Goal: Find specific page/section: Find specific page/section

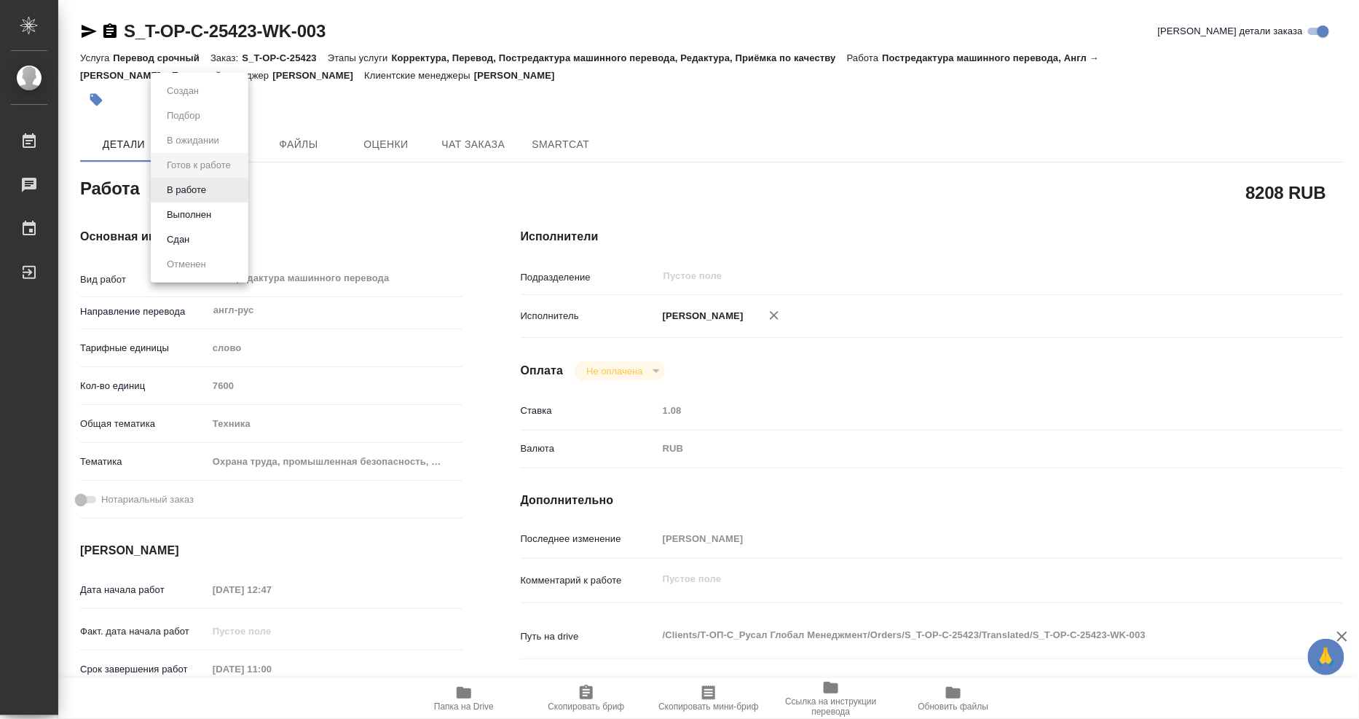
click at [221, 191] on body "🙏 .cls-1 fill:#fff; AWATERA [PERSON_NAME] 0 Чаты График Выйти S_T-OP-C-25423-WK…" at bounding box center [679, 359] width 1359 height 719
click at [204, 185] on button "В работе" at bounding box center [186, 190] width 48 height 16
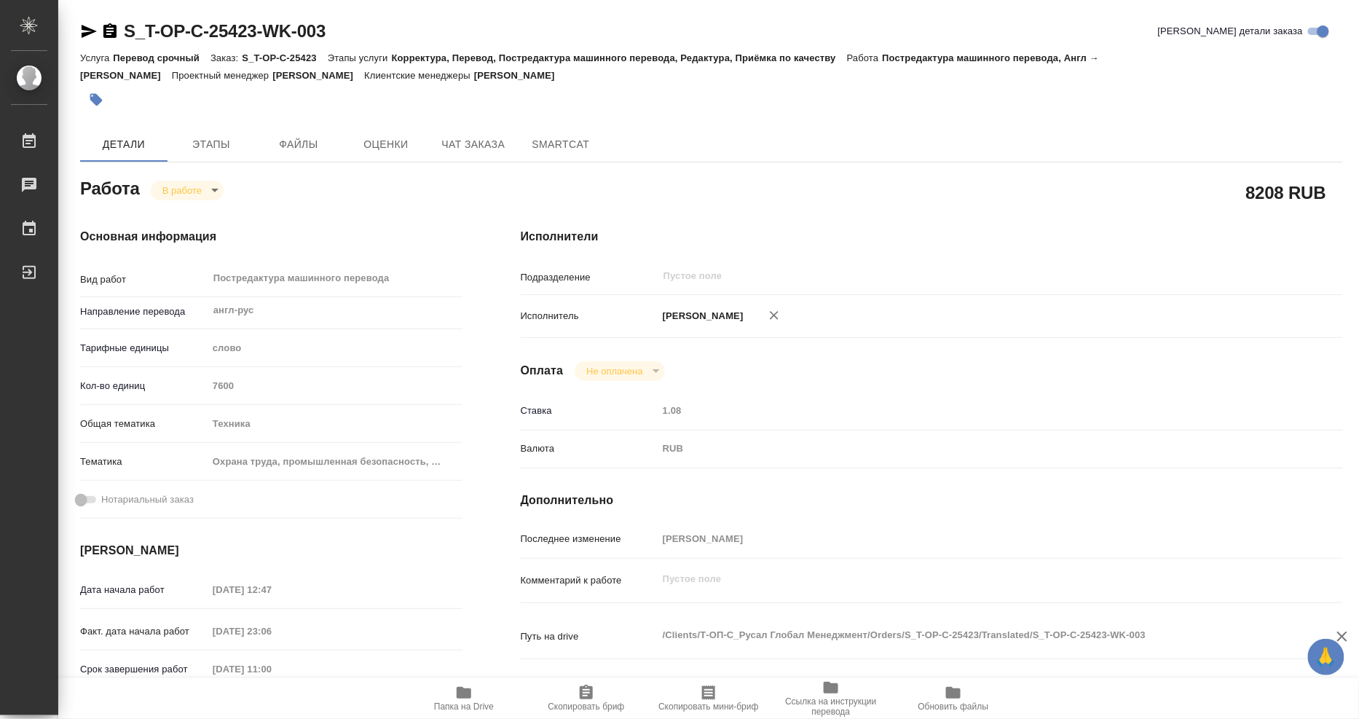
type textarea "x"
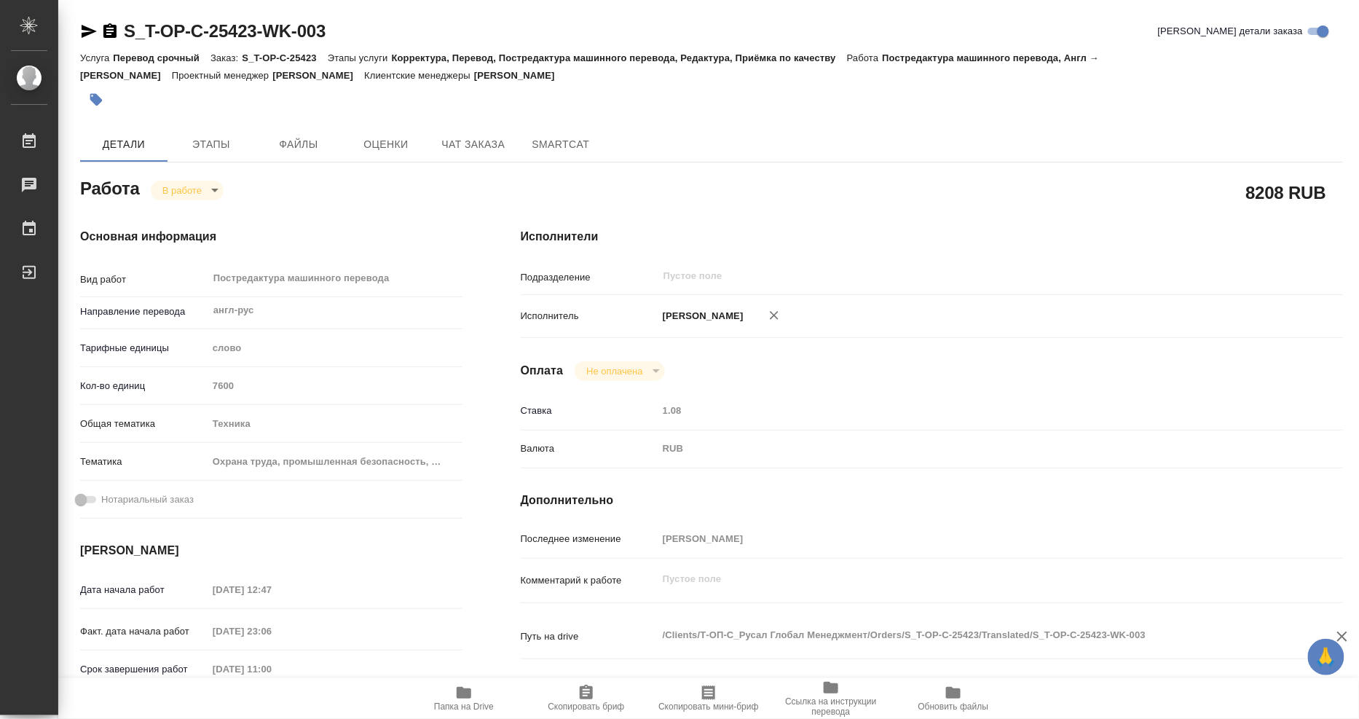
type textarea "x"
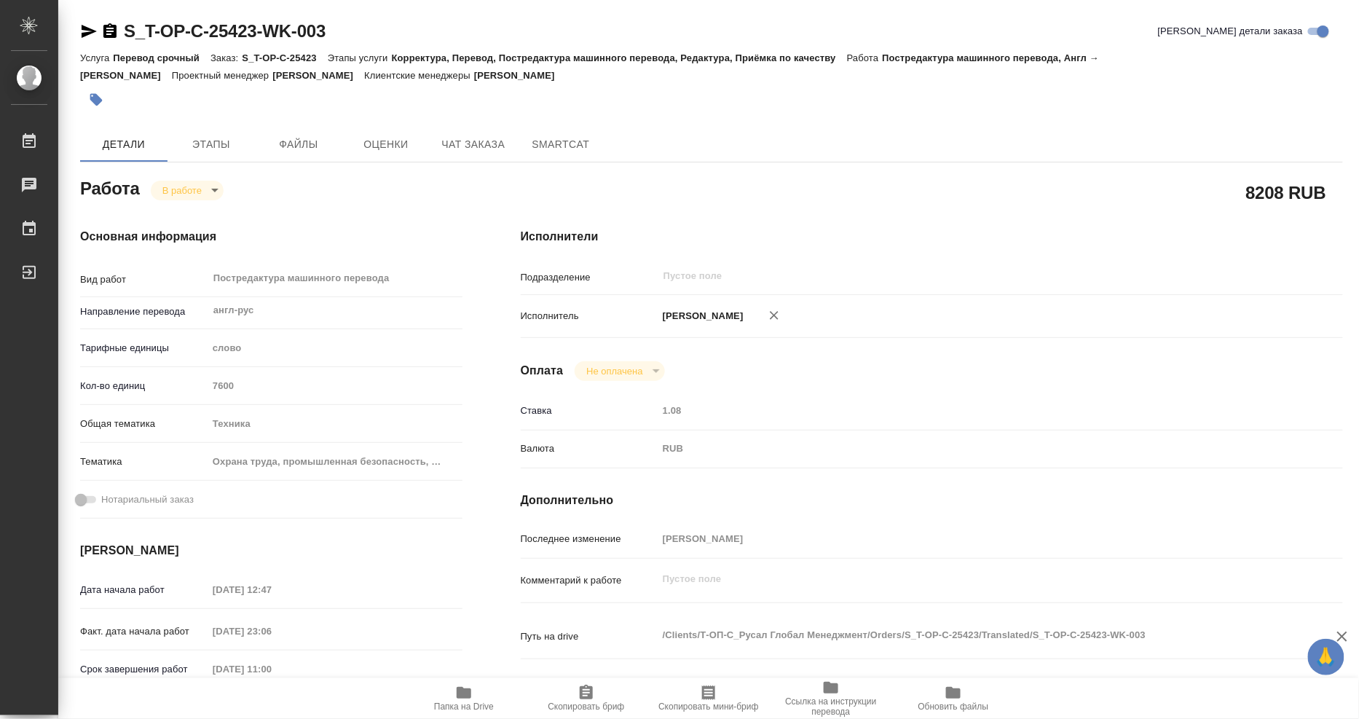
type textarea "x"
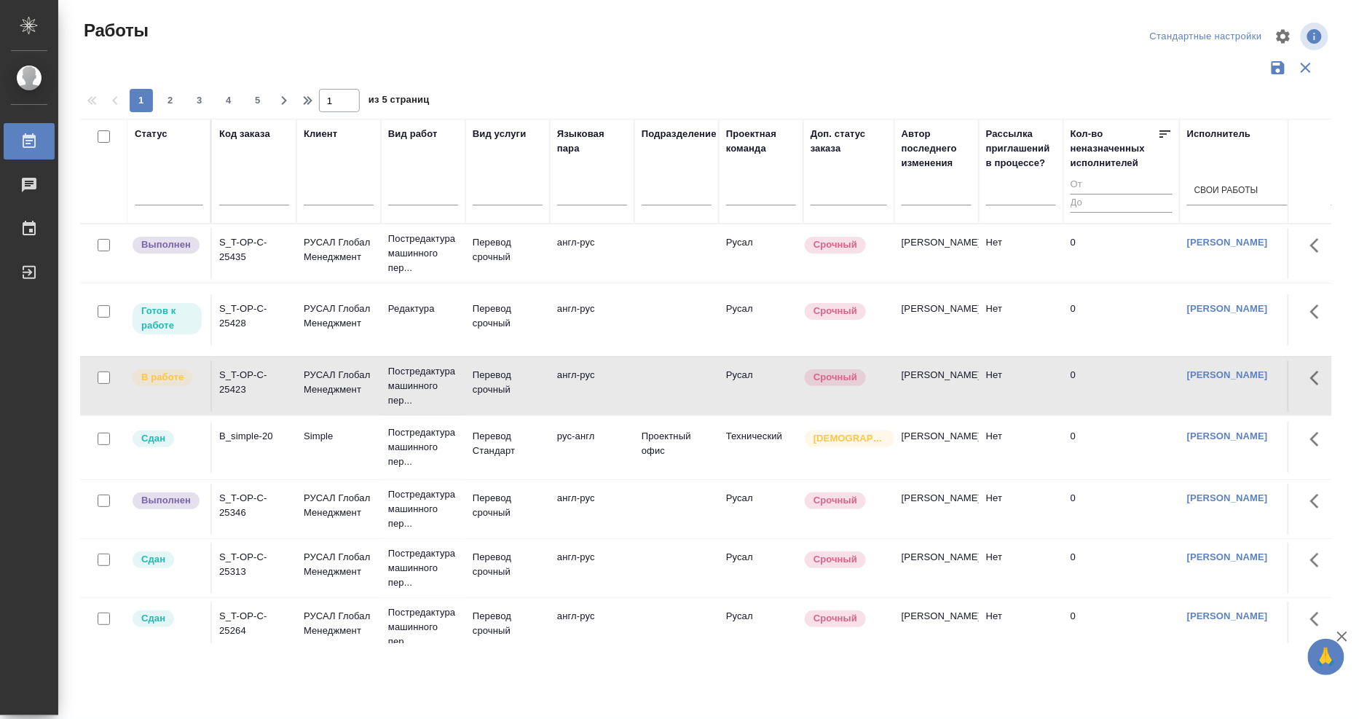
click at [233, 316] on div "S_T-OP-C-25428" at bounding box center [254, 315] width 70 height 29
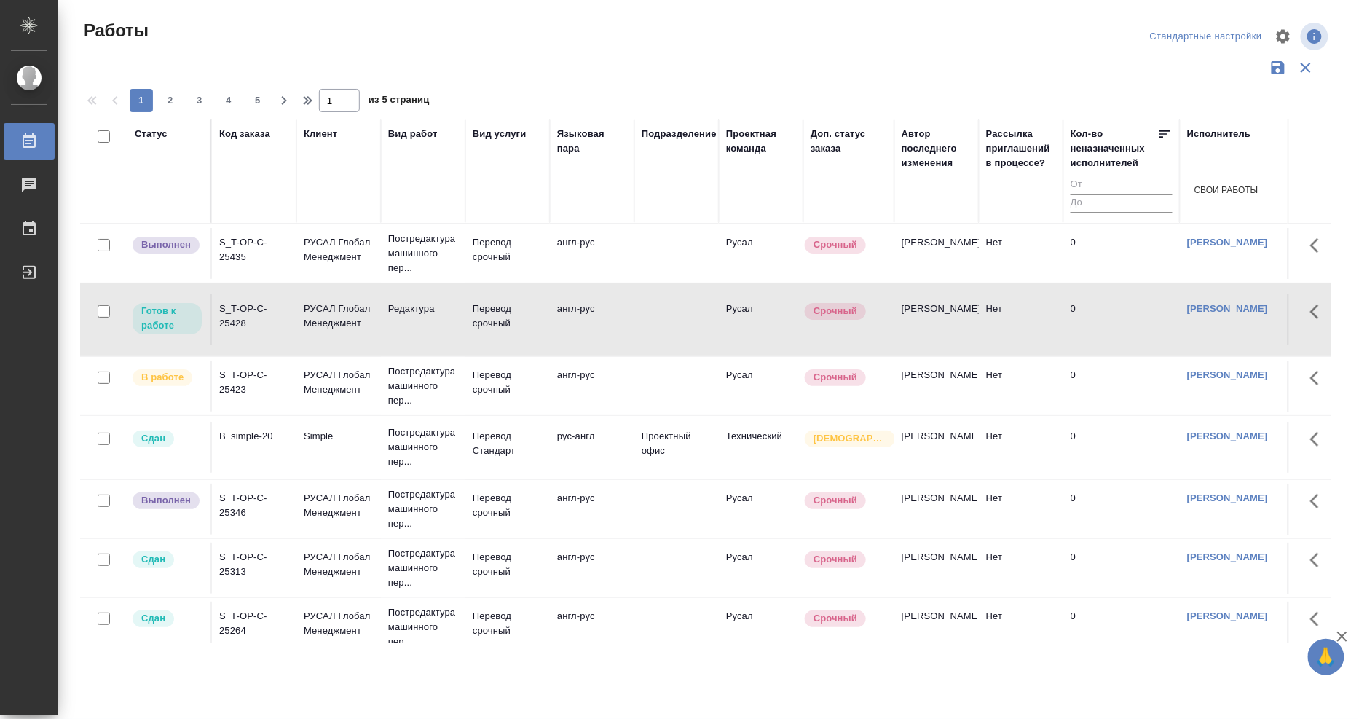
drag, startPoint x: 333, startPoint y: 628, endPoint x: 486, endPoint y: 619, distance: 153.9
